Goal: Navigation & Orientation: Find specific page/section

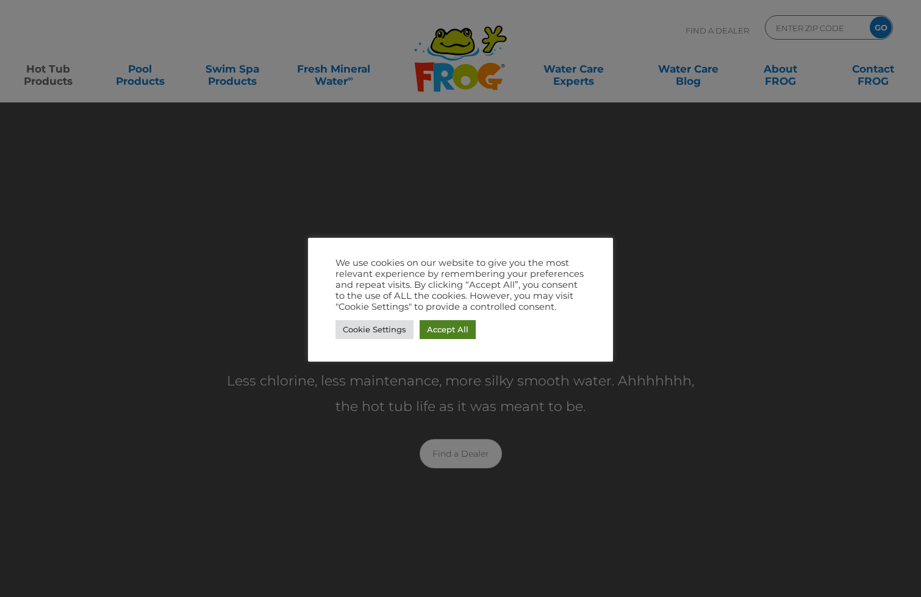
click at [456, 324] on link "Accept All" at bounding box center [448, 329] width 56 height 19
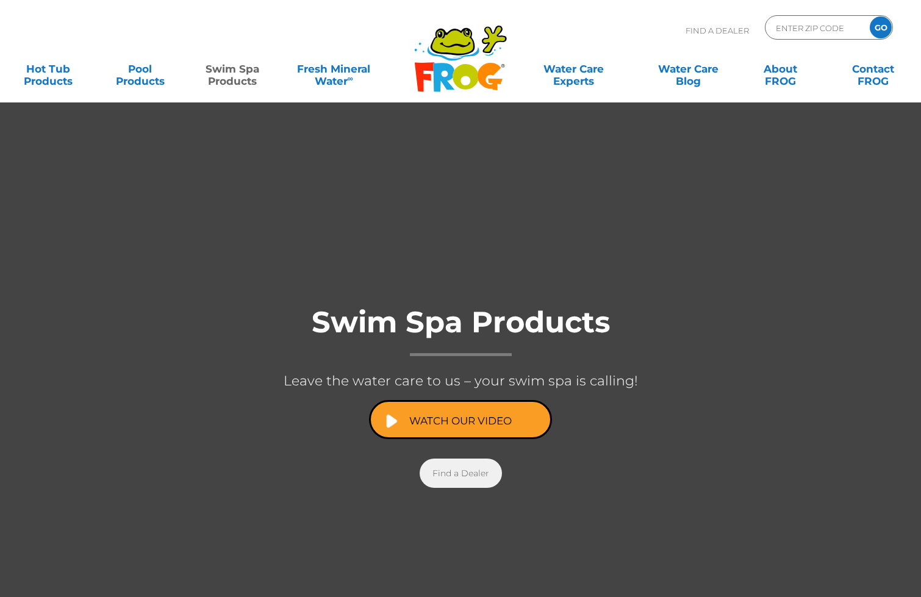
click at [474, 478] on link "Find a Dealer" at bounding box center [461, 473] width 82 height 29
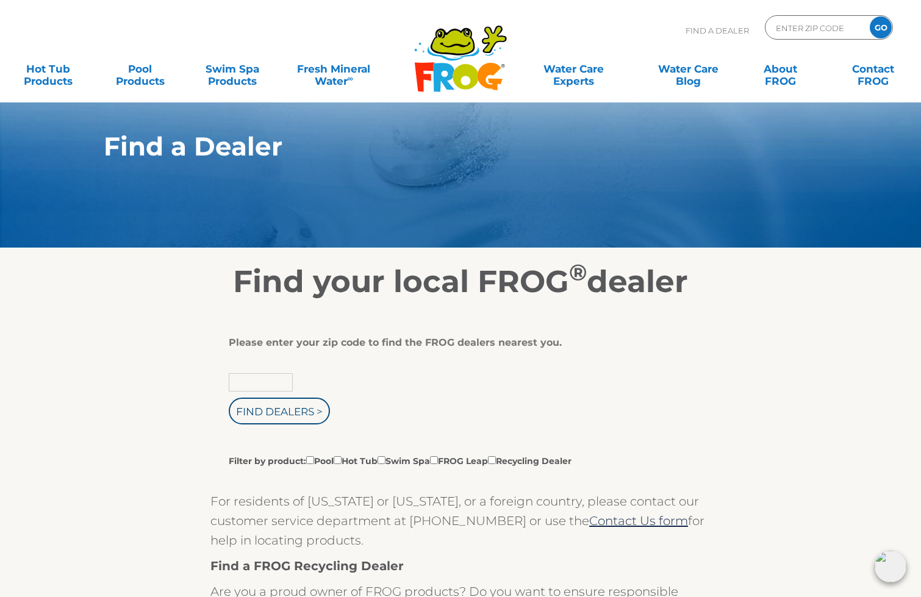
click at [267, 384] on input "text" at bounding box center [261, 382] width 64 height 18
type input "85718"
click at [373, 397] on div "85718 Find Dealers > Filter by product: Pool Hot Tub Swim Spa FROG Leap Recycli…" at bounding box center [456, 420] width 454 height 94
click at [310, 412] on input "Find Dealers >" at bounding box center [279, 411] width 101 height 27
